Goal: Find specific page/section: Find specific page/section

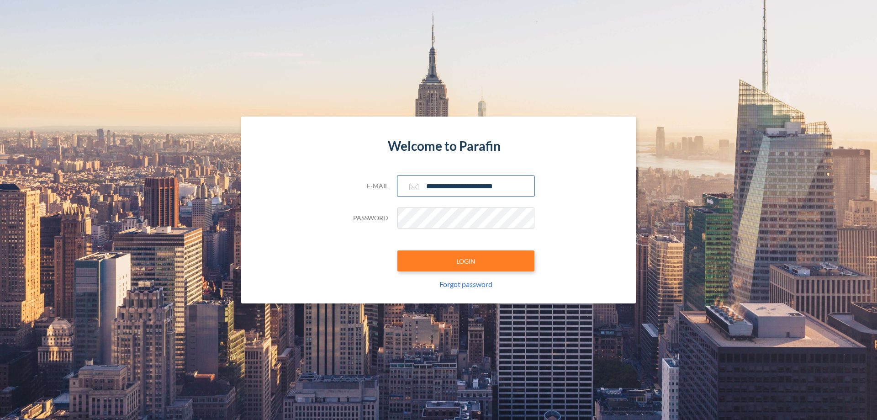
type input "**********"
click at [466, 261] on button "LOGIN" at bounding box center [465, 260] width 137 height 21
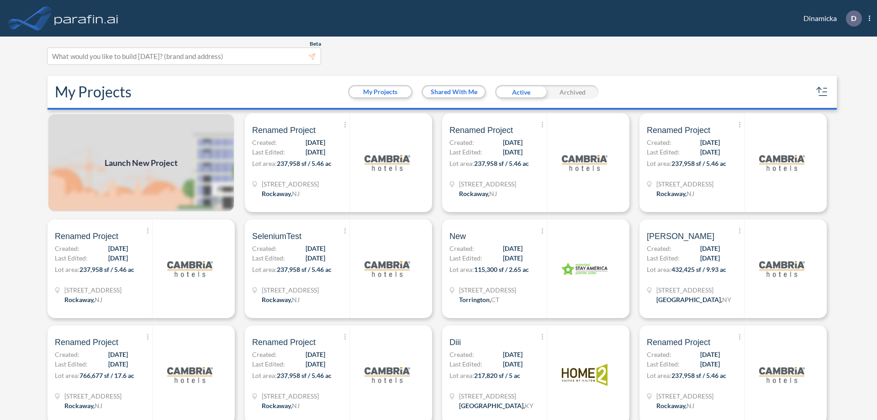
scroll to position [2, 0]
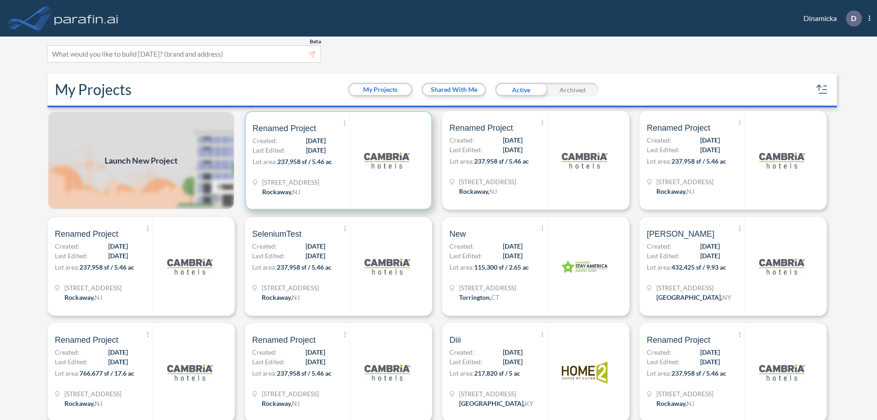
click at [337, 160] on p "Lot area: 237,958 sf / 5.46 ac" at bounding box center [300, 163] width 97 height 13
